Goal: Communication & Community: Share content

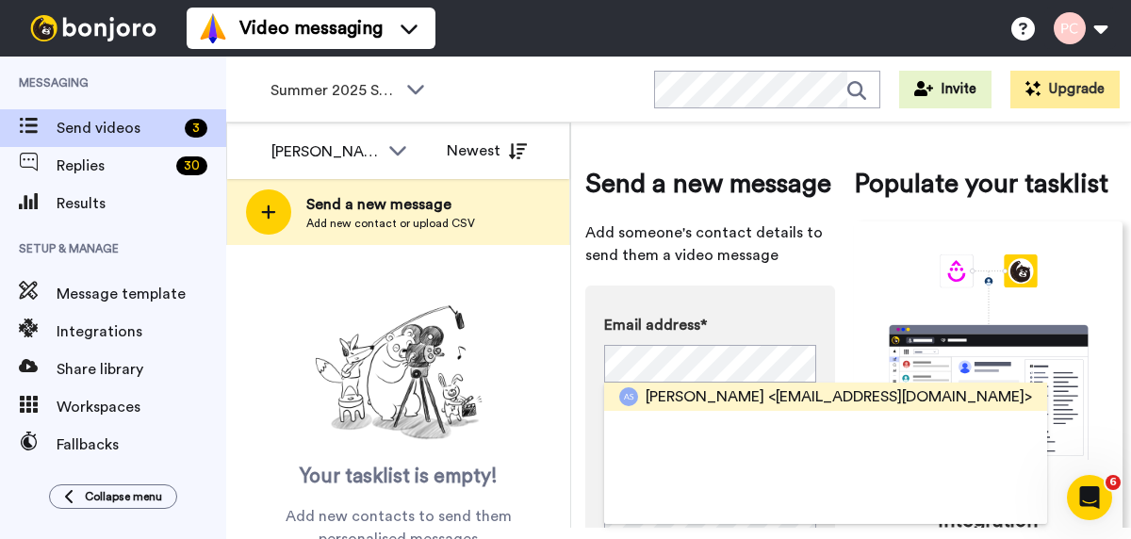
click at [781, 393] on span "<majaandkai@gmail.com>" at bounding box center [900, 396] width 264 height 23
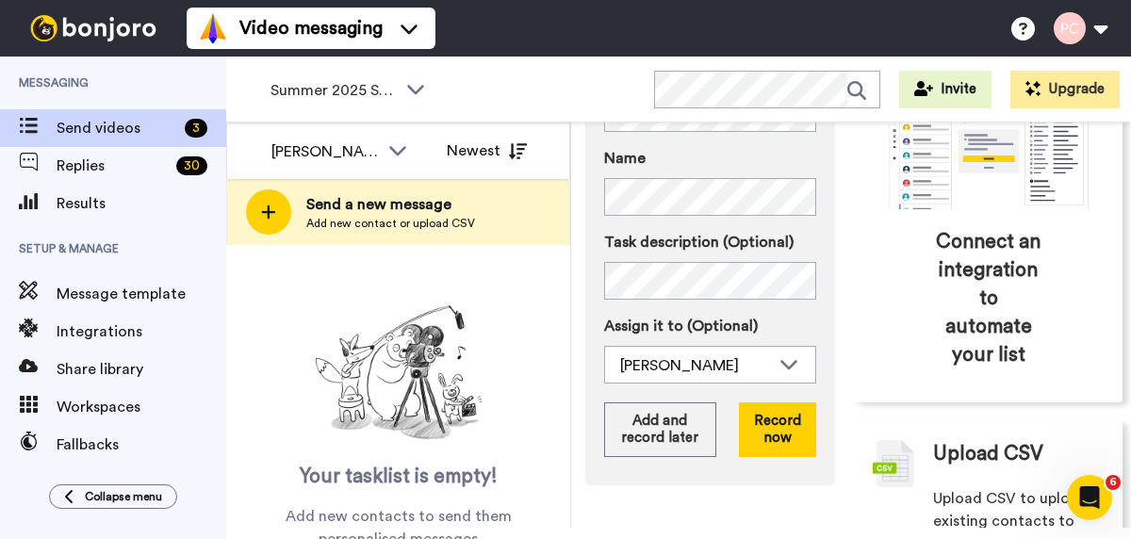
scroll to position [260, 0]
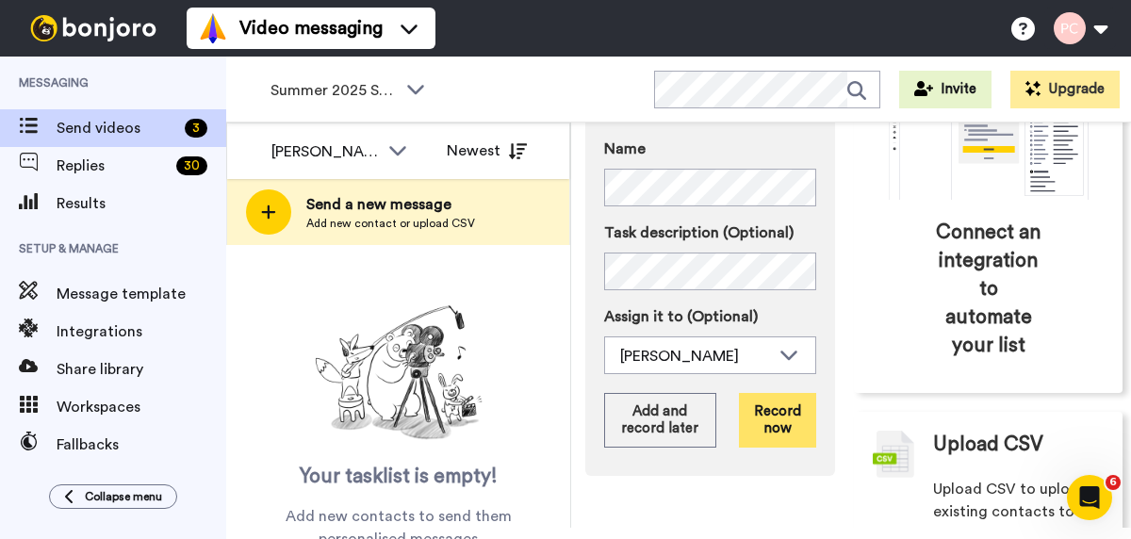
click at [773, 424] on button "Record now" at bounding box center [777, 420] width 77 height 55
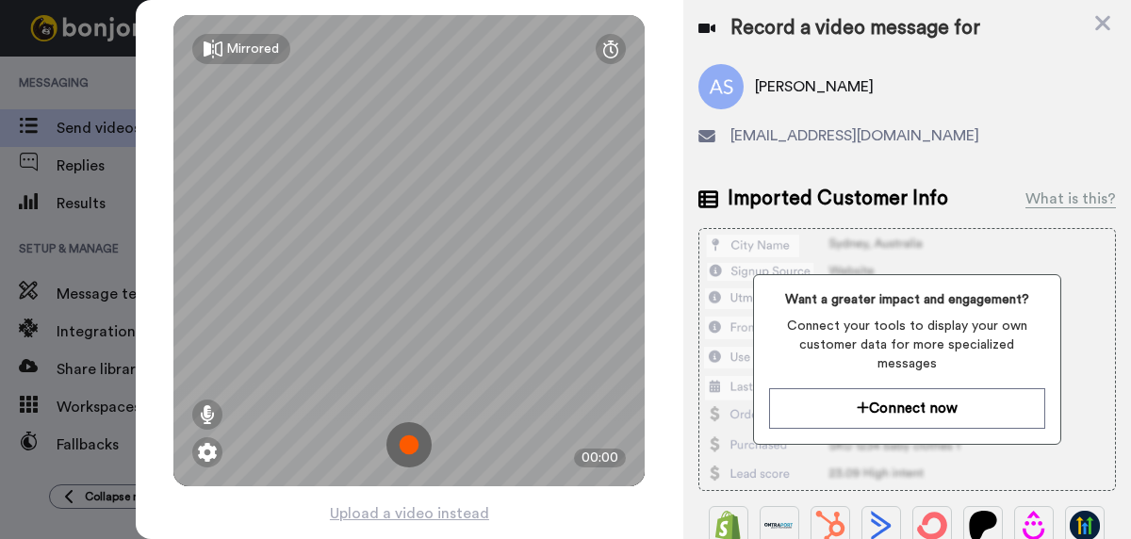
click at [406, 450] on img at bounding box center [408, 444] width 45 height 45
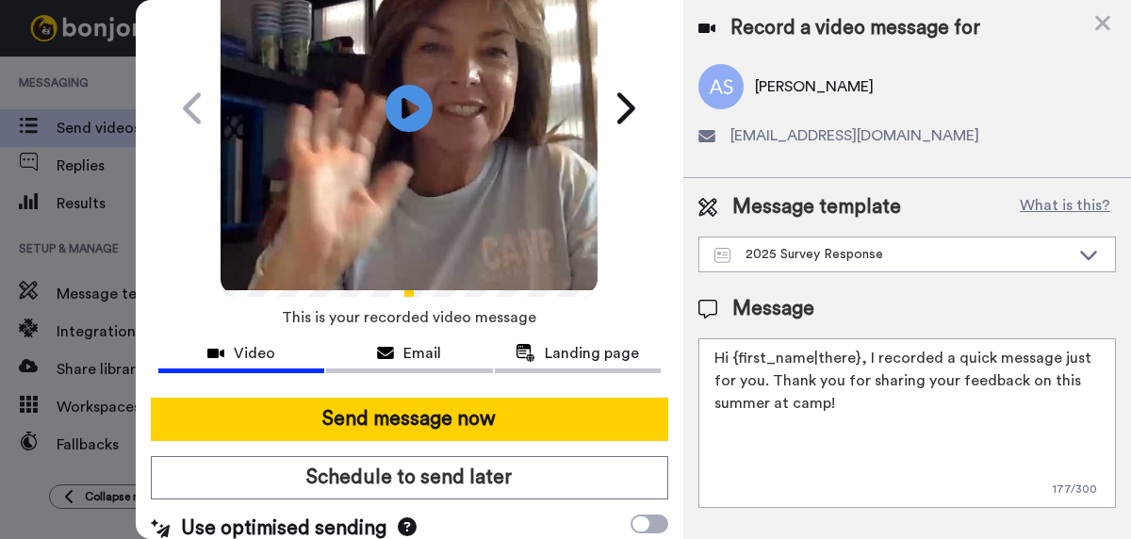
scroll to position [151, 0]
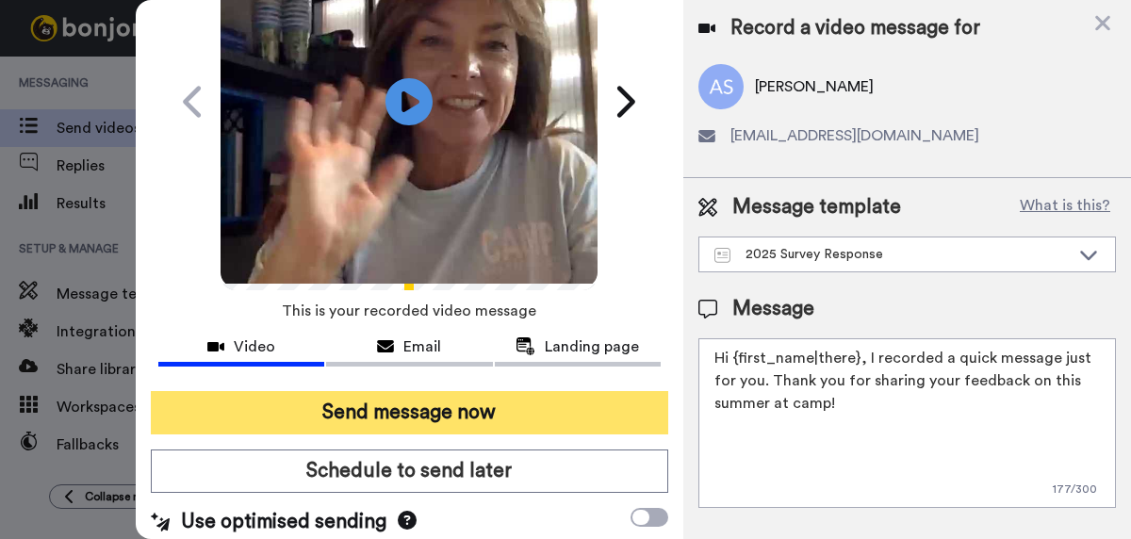
click at [415, 413] on button "Send message now" at bounding box center [409, 412] width 517 height 43
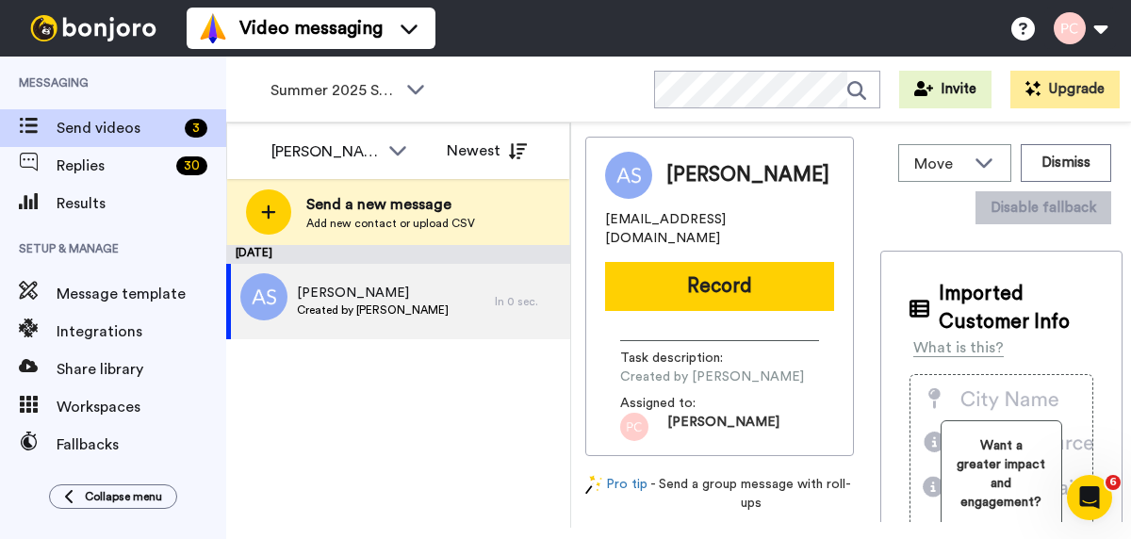
scroll to position [0, 0]
